Goal: Task Accomplishment & Management: Manage account settings

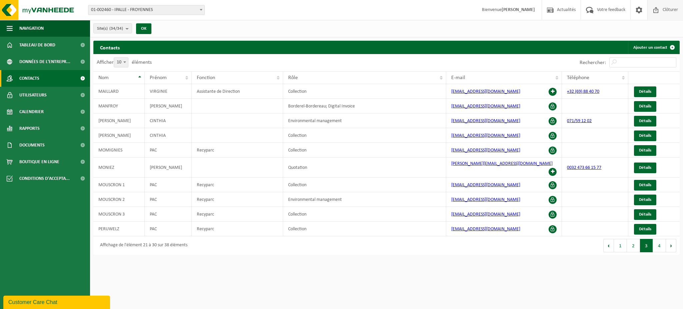
click at [661, 13] on span "Clôturer" at bounding box center [670, 10] width 19 height 20
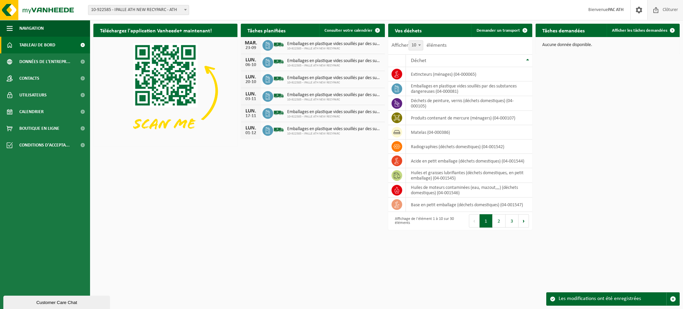
drag, startPoint x: 664, startPoint y: 10, endPoint x: 660, endPoint y: 11, distance: 3.4
click at [664, 10] on span "Clôturer" at bounding box center [670, 10] width 19 height 20
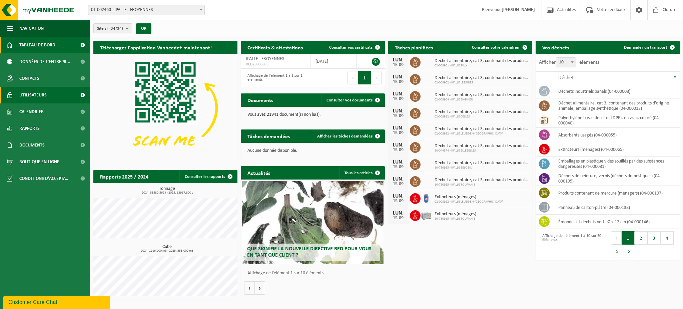
click at [37, 95] on span "Utilisateurs" at bounding box center [32, 95] width 27 height 17
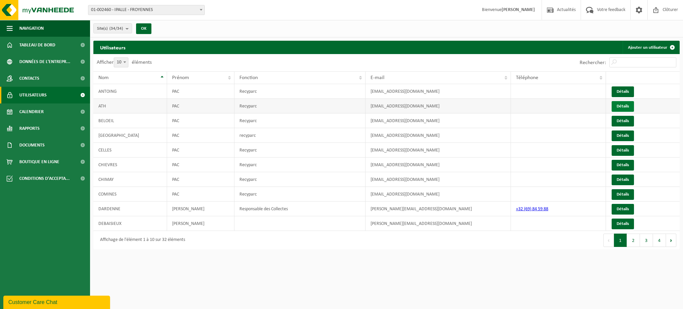
click at [622, 108] on link "Détails" at bounding box center [622, 106] width 22 height 11
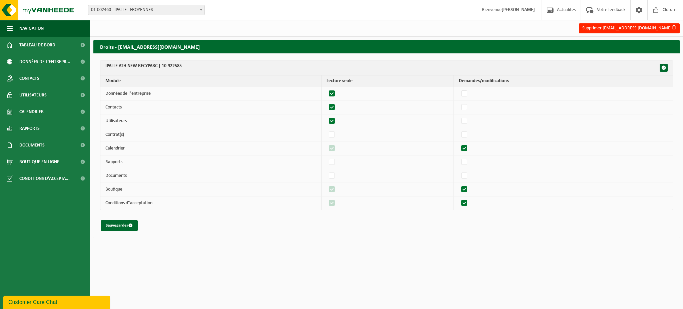
click at [335, 92] on label"] at bounding box center [331, 94] width 9 height 10
click at [326, 89] on input "checkbox" at bounding box center [326, 88] width 0 height 0
checkbox input "false"
click at [337, 107] on label"] at bounding box center [331, 107] width 9 height 10
click at [326, 102] on input "checkbox" at bounding box center [326, 102] width 0 height 0
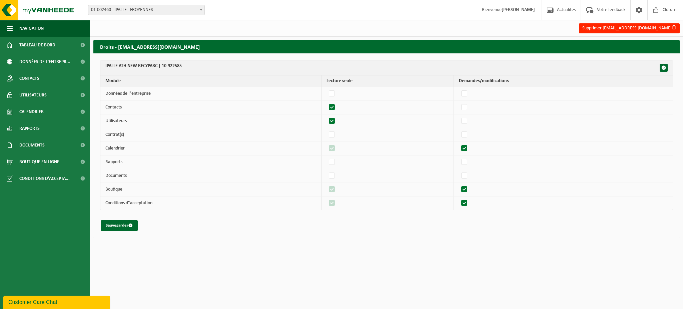
checkbox input "false"
click at [336, 121] on label"] at bounding box center [331, 121] width 9 height 10
click at [326, 116] on input "checkbox" at bounding box center [326, 116] width 0 height 0
checkbox input "false"
click at [468, 150] on label"] at bounding box center [464, 148] width 9 height 10
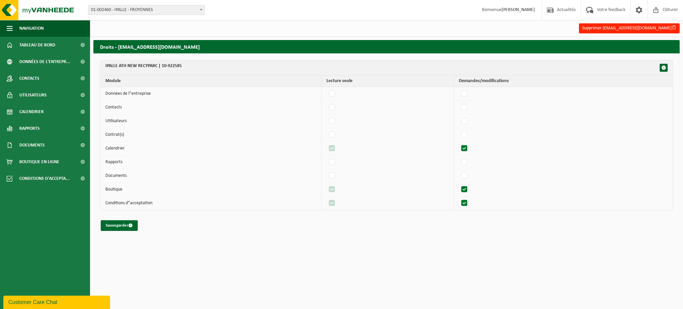
click at [459, 143] on input "checkbox" at bounding box center [458, 143] width 0 height 0
checkbox input "false"
click at [468, 175] on label"] at bounding box center [464, 176] width 9 height 10
click at [459, 171] on input "checkbox" at bounding box center [458, 170] width 0 height 0
checkbox input "true"
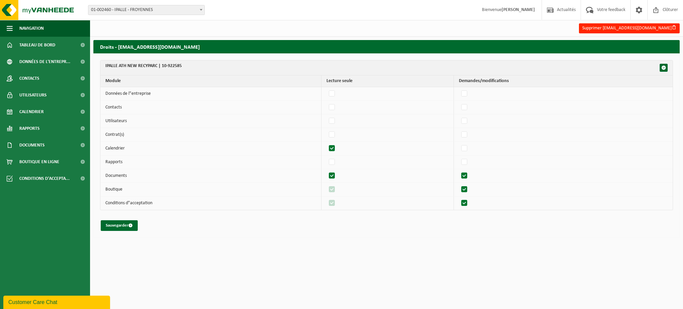
checkbox input "true"
click at [468, 175] on label"] at bounding box center [464, 176] width 9 height 10
click at [459, 171] on input "checkbox" at bounding box center [458, 170] width 0 height 0
checkbox input "false"
click at [467, 188] on label"] at bounding box center [464, 189] width 9 height 10
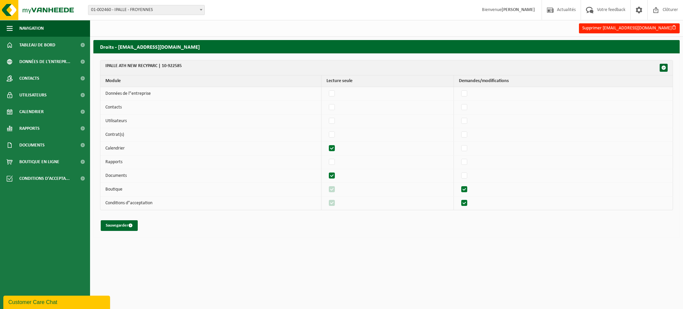
click at [459, 184] on input "checkbox" at bounding box center [458, 184] width 0 height 0
checkbox input "false"
click at [465, 202] on label"] at bounding box center [464, 203] width 9 height 10
click at [459, 198] on input "checkbox" at bounding box center [458, 198] width 0 height 0
checkbox input "false"
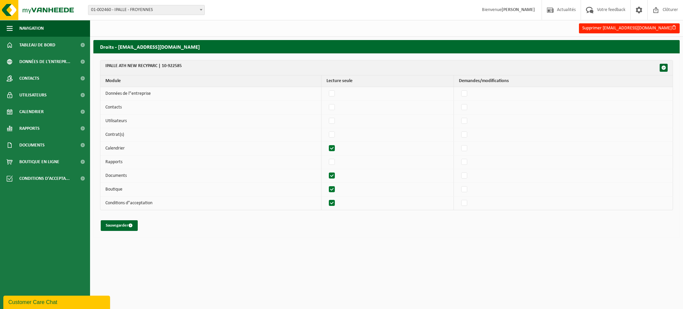
click at [333, 190] on label"] at bounding box center [331, 189] width 9 height 10
click at [326, 184] on input "checkbox" at bounding box center [326, 184] width 0 height 0
checkbox input "false"
click at [334, 201] on label"] at bounding box center [331, 203] width 9 height 10
click at [326, 198] on input "checkbox" at bounding box center [326, 198] width 0 height 0
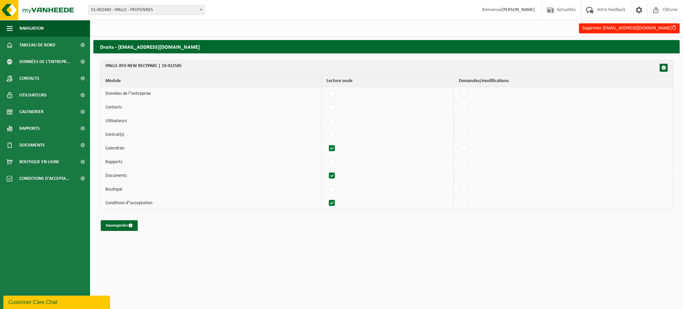
checkbox input "false"
click at [116, 226] on button "Sauvegarder" at bounding box center [119, 225] width 37 height 11
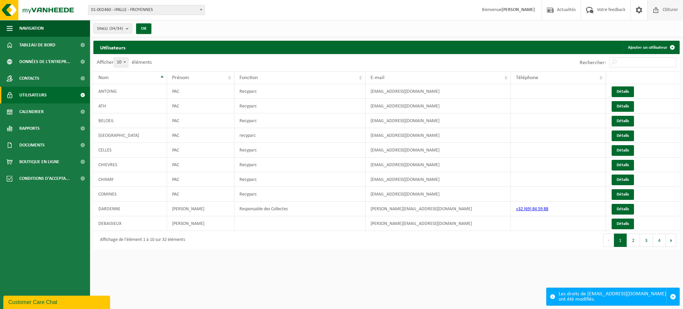
click at [666, 11] on span "Clôturer" at bounding box center [670, 10] width 19 height 20
